Goal: Find specific page/section

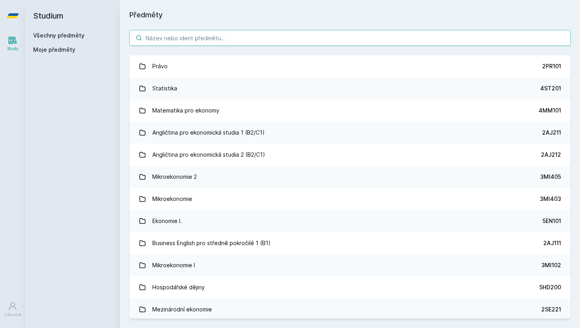
click at [198, 39] on input "search" at bounding box center [350, 38] width 441 height 16
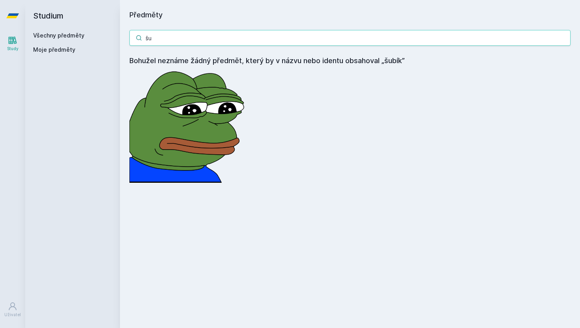
type input "š"
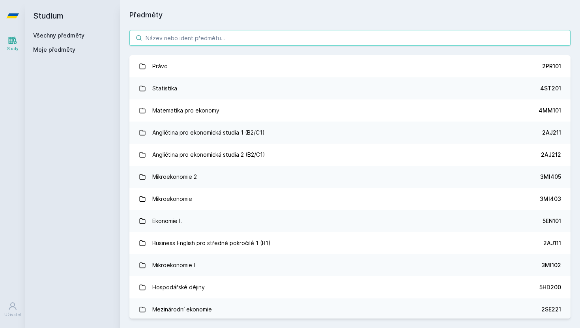
type input "s"
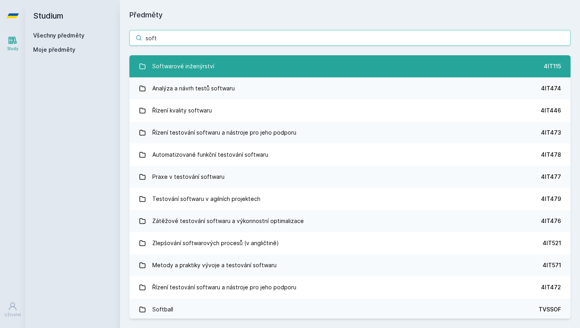
type input "soft"
click at [188, 60] on div "Softwarové inženýrství" at bounding box center [183, 66] width 62 height 16
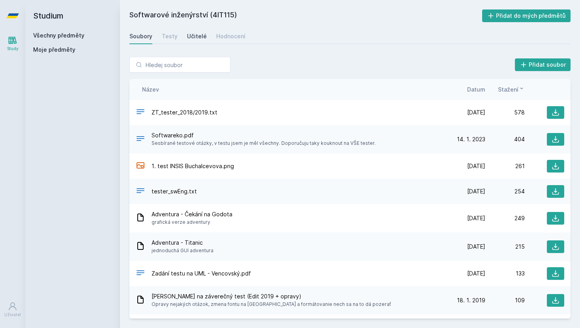
click at [189, 36] on div "Učitelé" at bounding box center [197, 36] width 20 height 8
